Goal: Navigation & Orientation: Find specific page/section

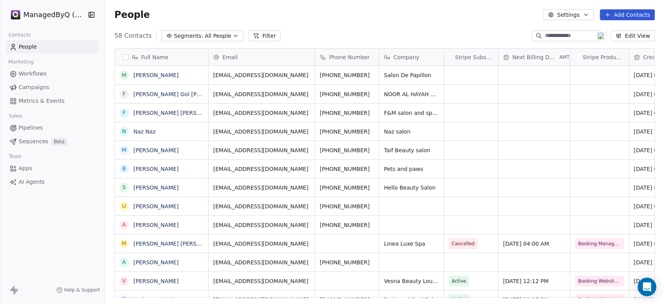
scroll to position [7, 7]
click at [43, 12] on html "ManagedByQ (FZE) Contacts People Marketing Workflows Campaigns Metrics & Events…" at bounding box center [332, 152] width 664 height 304
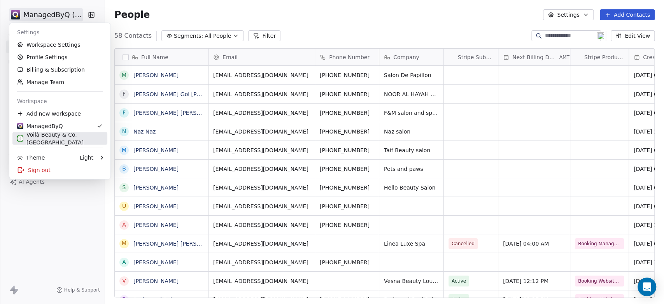
click at [40, 136] on div "Voilà Beauty & Co. [GEOGRAPHIC_DATA]" at bounding box center [60, 139] width 86 height 16
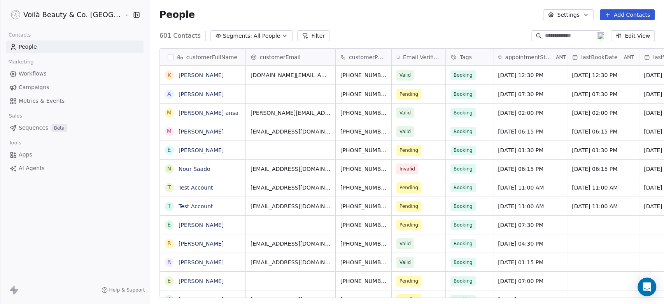
scroll to position [260, 541]
click at [37, 75] on span "Workflows" at bounding box center [33, 74] width 28 height 8
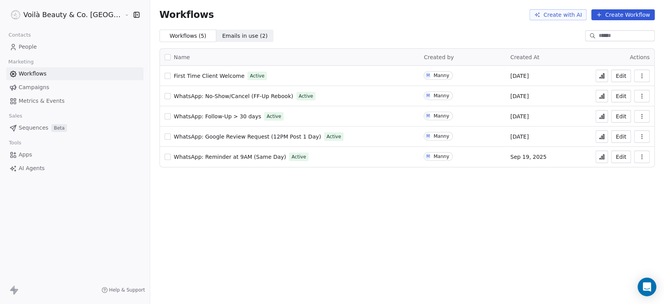
click at [597, 75] on icon at bounding box center [601, 76] width 6 height 6
